Goal: Check status: Check status

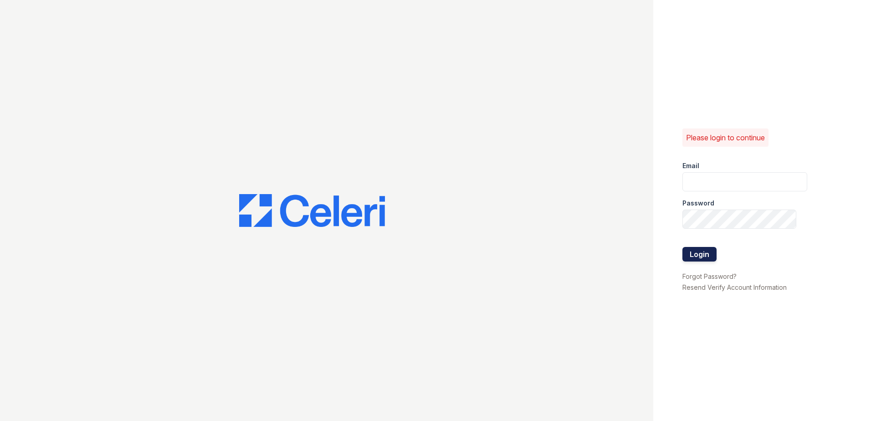
type input "arriverollingoaks@trinity-pm.com"
click at [704, 252] on button "Login" at bounding box center [700, 254] width 34 height 15
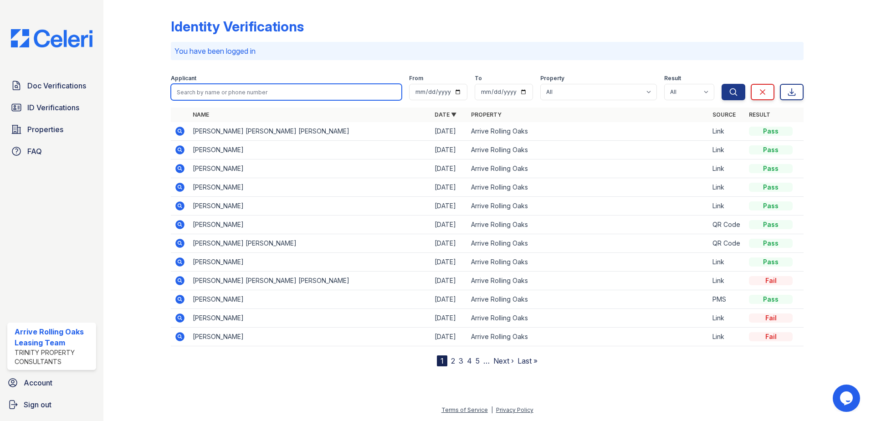
click at [290, 95] on input "search" at bounding box center [286, 92] width 231 height 16
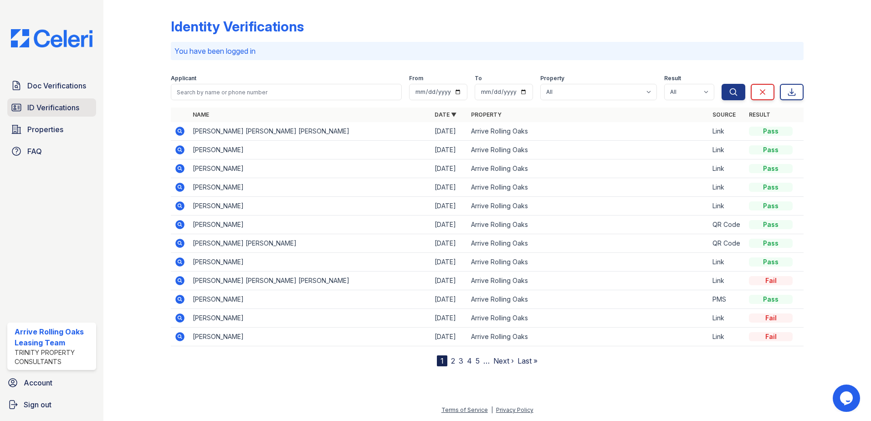
click at [47, 104] on span "ID Verifications" at bounding box center [53, 107] width 52 height 11
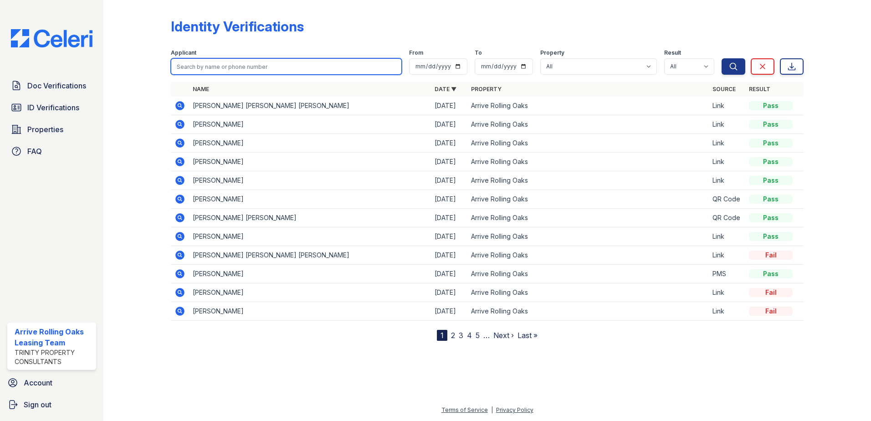
click at [218, 70] on input "search" at bounding box center [286, 66] width 231 height 16
type input "tiff"
click at [722, 58] on button "Search" at bounding box center [734, 66] width 24 height 16
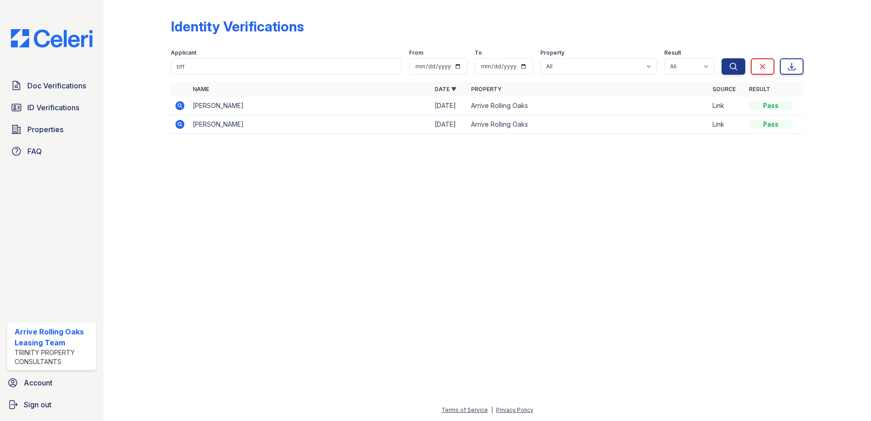
click at [181, 107] on icon at bounding box center [180, 105] width 11 height 11
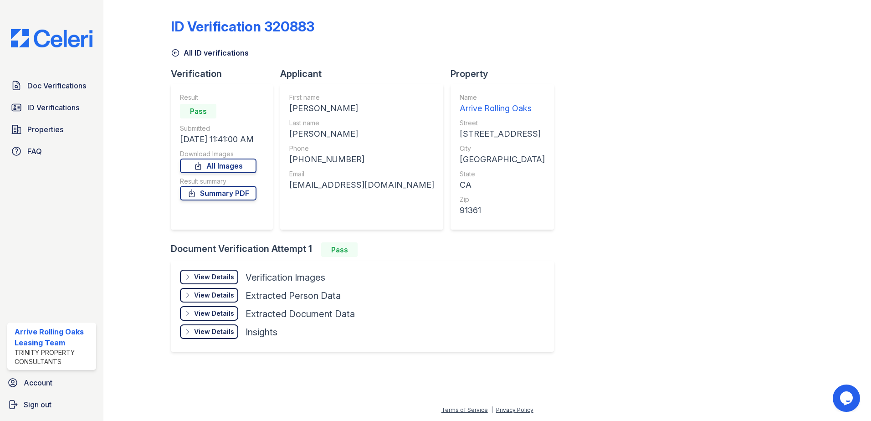
click at [221, 275] on div "View Details" at bounding box center [214, 277] width 40 height 9
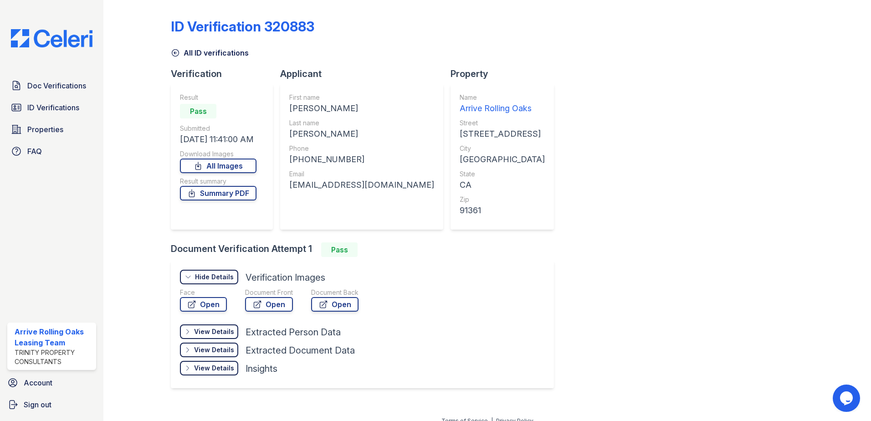
click at [175, 51] on icon at bounding box center [175, 52] width 9 height 9
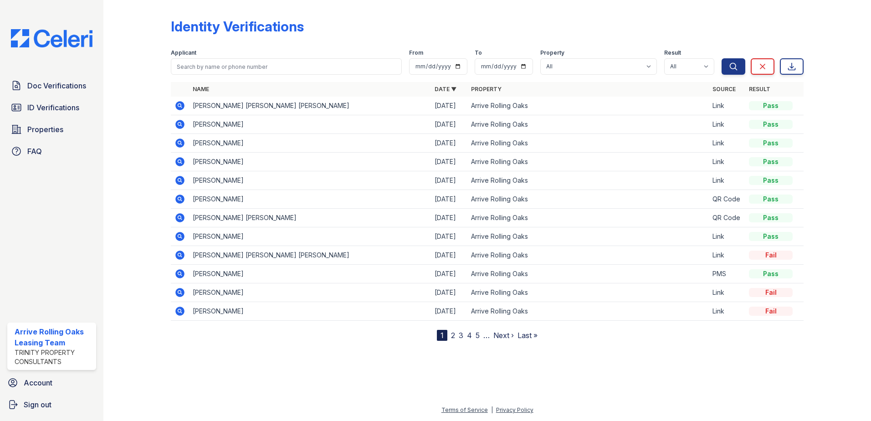
click at [469, 336] on link "4" at bounding box center [469, 335] width 5 height 9
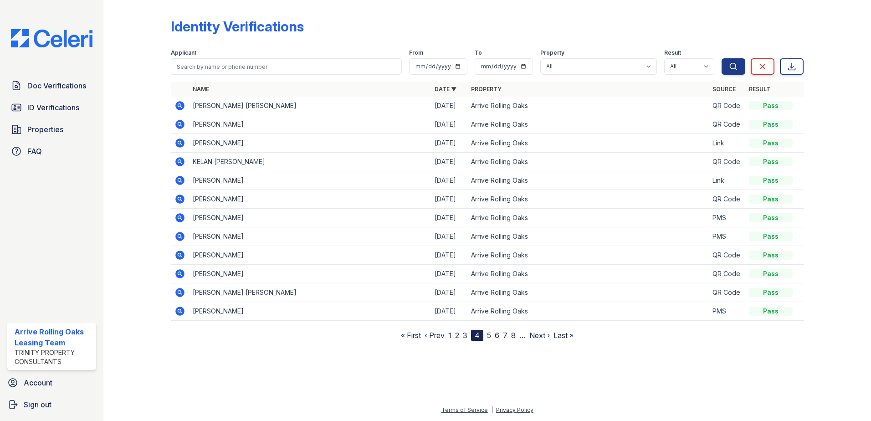
click at [180, 124] on icon at bounding box center [179, 124] width 2 height 2
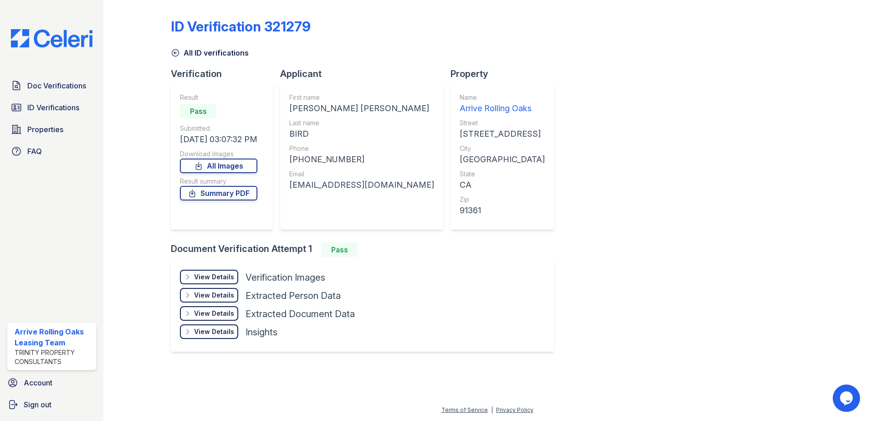
click at [231, 273] on div "View Details" at bounding box center [214, 277] width 40 height 9
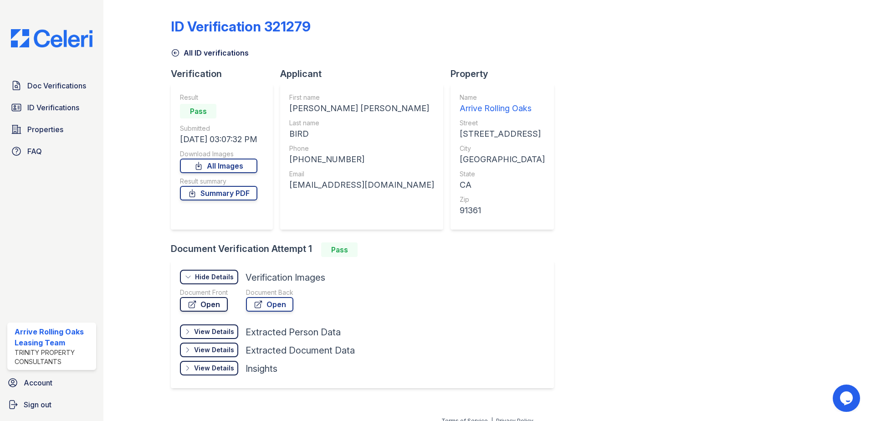
click at [220, 305] on link "Open" at bounding box center [204, 304] width 48 height 15
click at [177, 52] on icon at bounding box center [175, 52] width 9 height 9
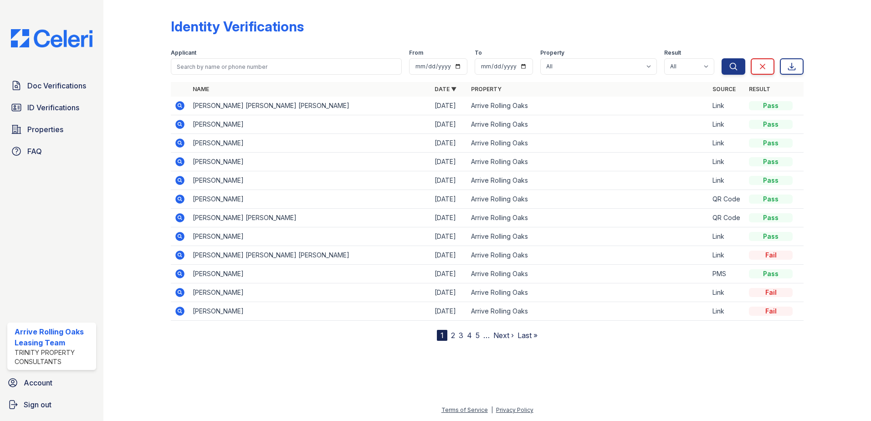
click at [467, 336] on link "4" at bounding box center [469, 335] width 5 height 9
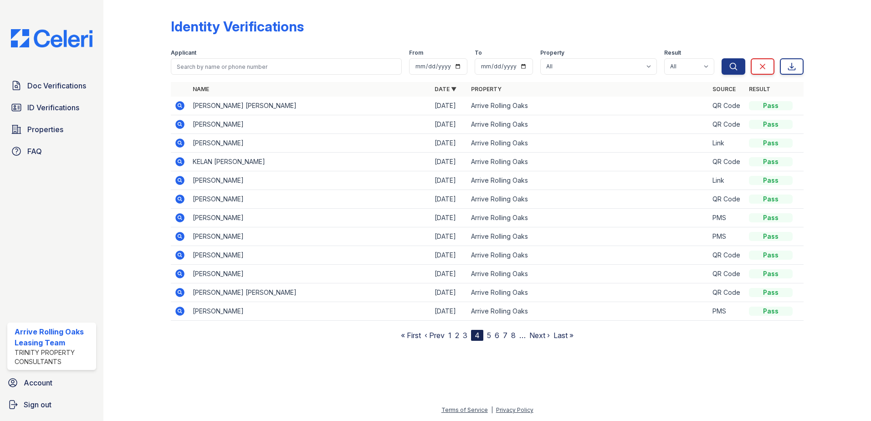
click at [176, 104] on icon at bounding box center [180, 105] width 11 height 11
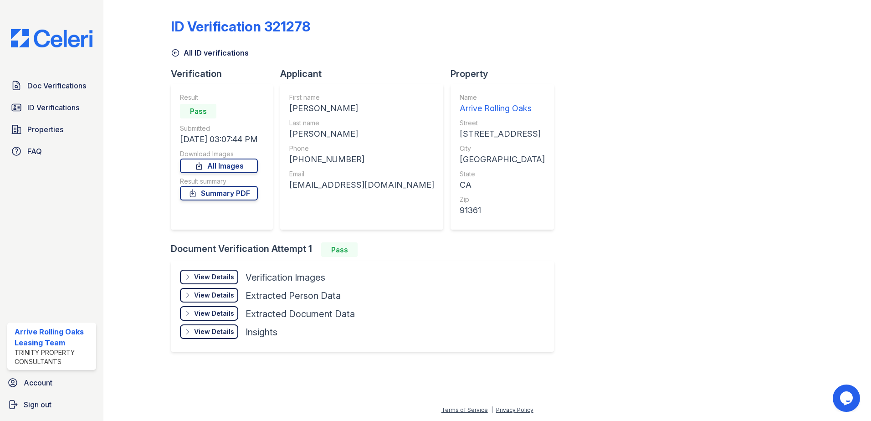
click at [227, 278] on div "View Details" at bounding box center [214, 277] width 40 height 9
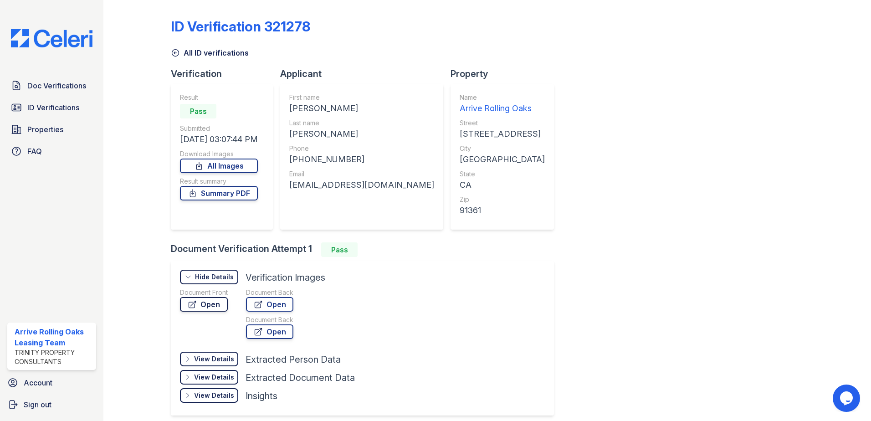
click at [224, 310] on link "Open" at bounding box center [204, 304] width 48 height 15
click at [176, 55] on icon at bounding box center [175, 52] width 9 height 9
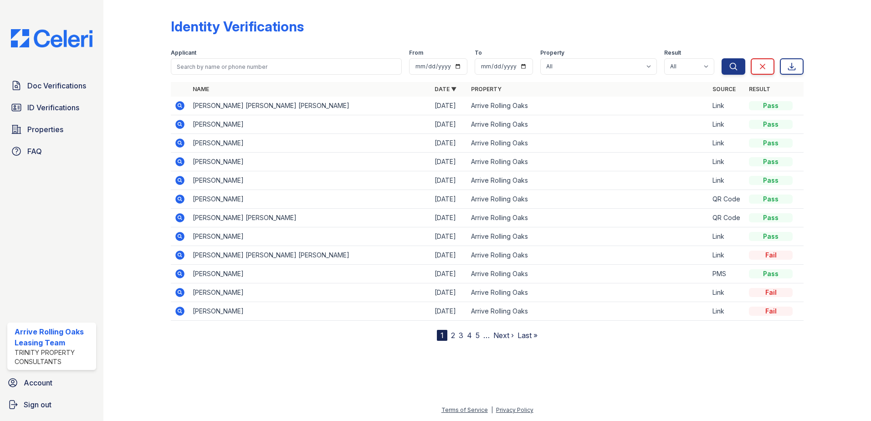
click at [473, 337] on nav "1 2 3 4 5 … Next › Last »" at bounding box center [487, 335] width 101 height 11
click at [473, 338] on nav "1 2 3 4 5 … Next › Last »" at bounding box center [487, 335] width 101 height 11
click at [469, 338] on link "4" at bounding box center [469, 335] width 5 height 9
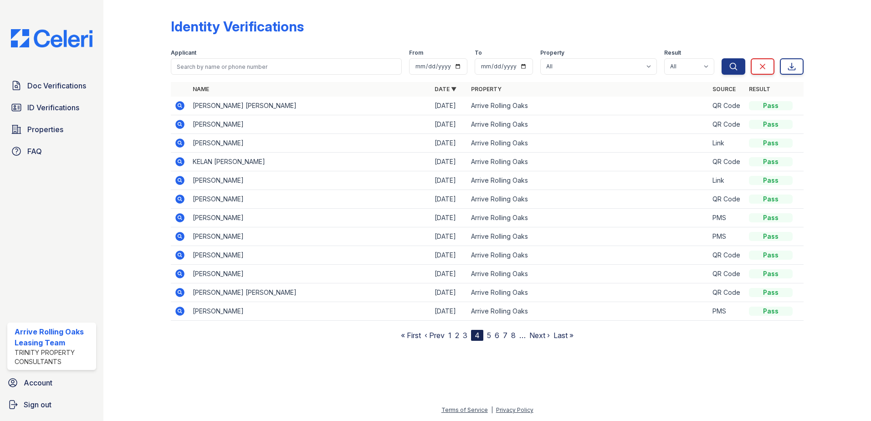
click at [175, 141] on icon at bounding box center [180, 143] width 11 height 11
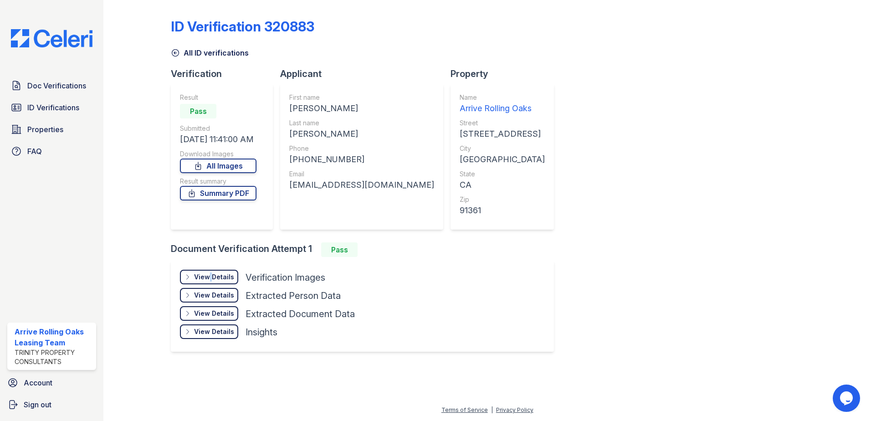
click at [209, 283] on div "View Details Details" at bounding box center [209, 277] width 58 height 15
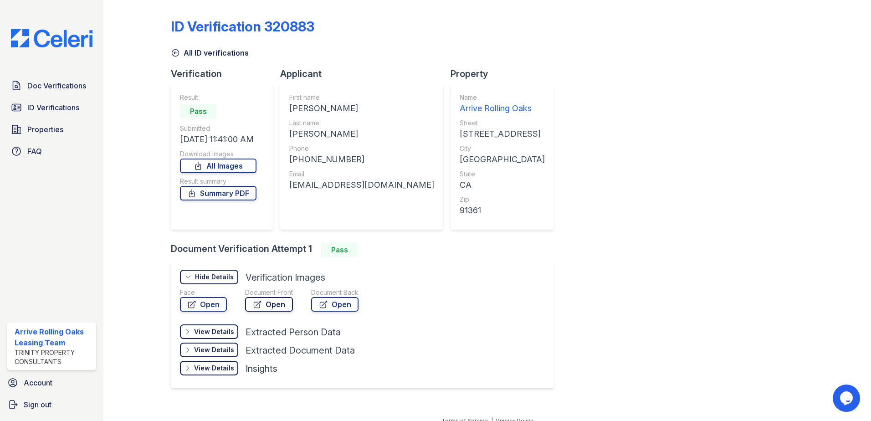
click at [268, 301] on link "Open" at bounding box center [269, 304] width 48 height 15
click at [219, 300] on link "Open" at bounding box center [203, 304] width 47 height 15
click at [69, 108] on span "ID Verifications" at bounding box center [53, 107] width 52 height 11
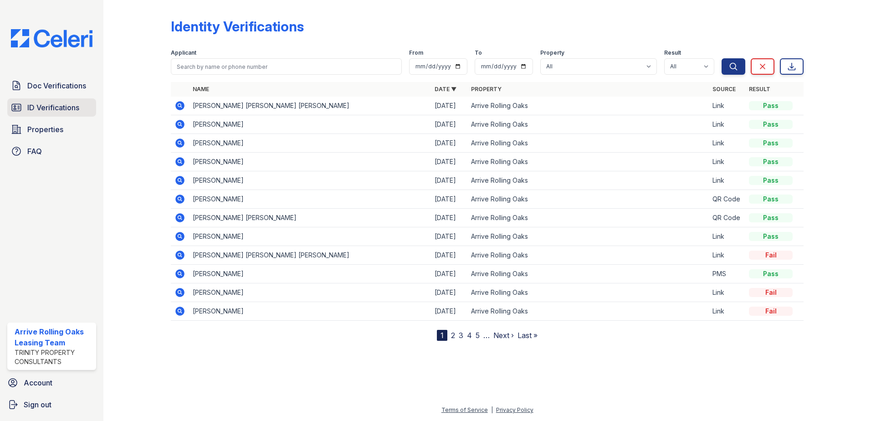
click at [45, 106] on span "ID Verifications" at bounding box center [53, 107] width 52 height 11
